Goal: Task Accomplishment & Management: Use online tool/utility

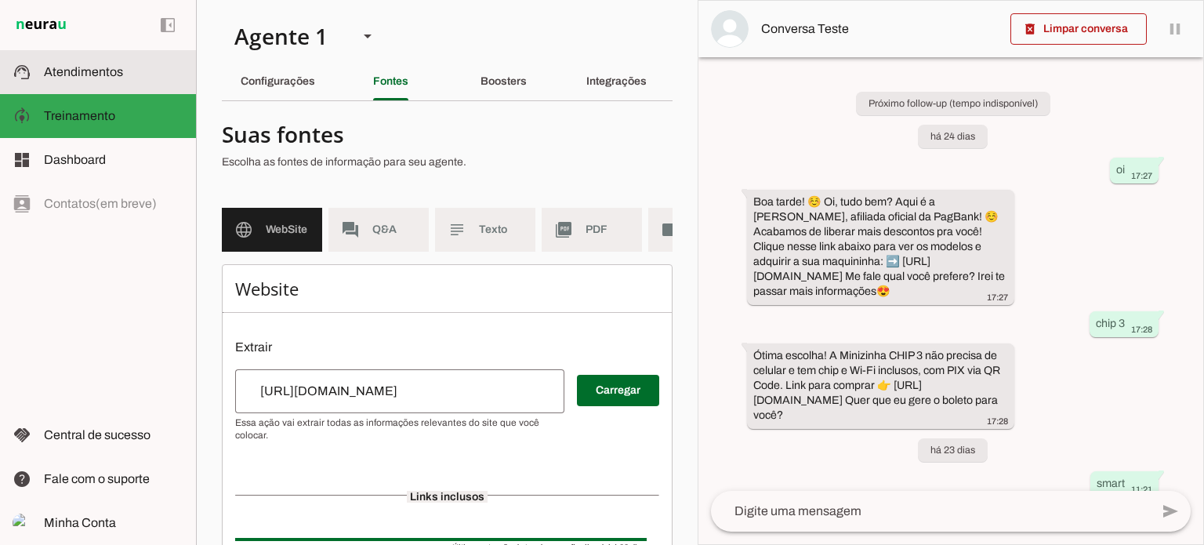
click at [107, 74] on span "Atendimentos" at bounding box center [83, 71] width 79 height 13
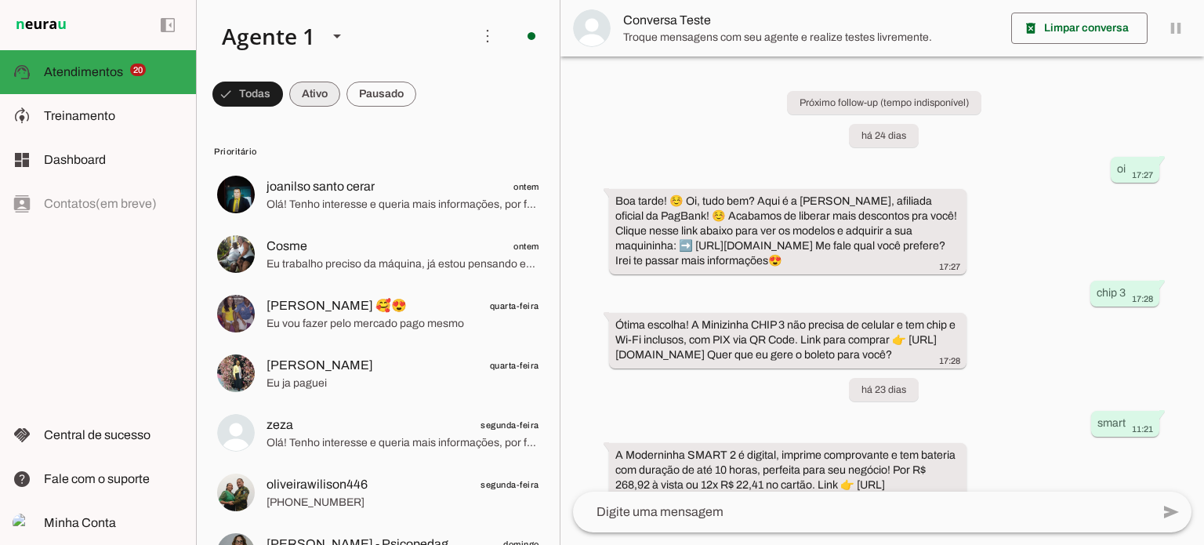
click at [326, 90] on span at bounding box center [314, 94] width 51 height 38
